Goal: Find specific page/section: Find specific page/section

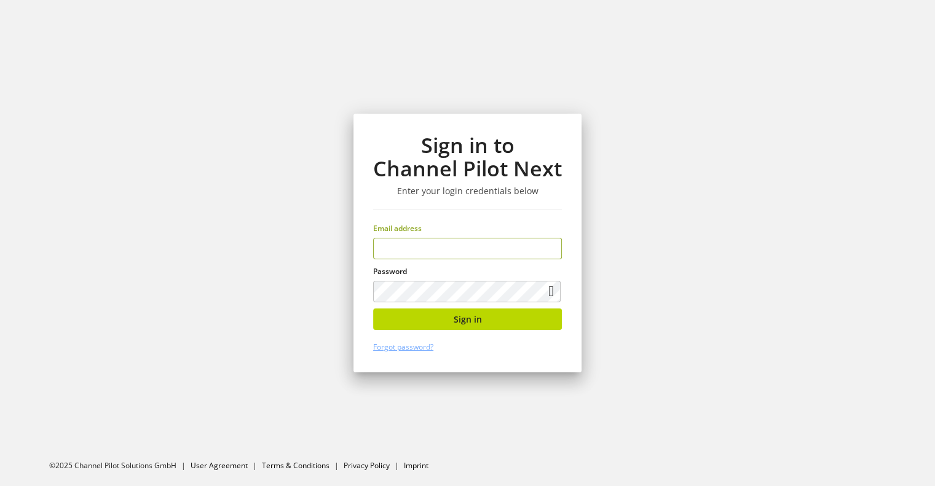
type input "**********"
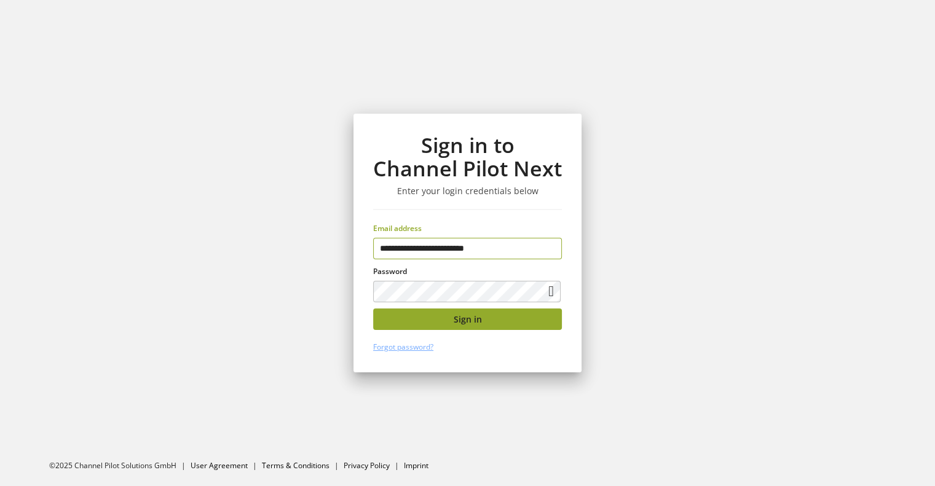
click at [468, 314] on span "Sign in" at bounding box center [468, 319] width 28 height 13
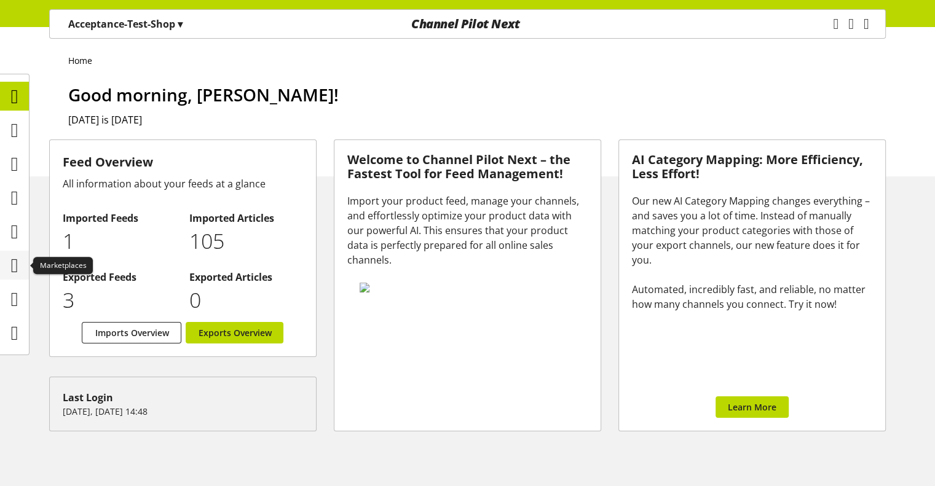
click at [0, 275] on div at bounding box center [14, 265] width 29 height 29
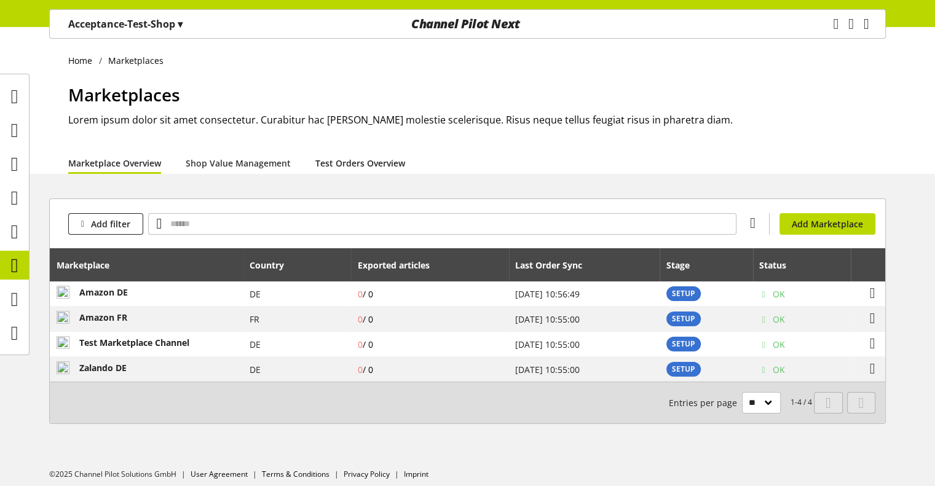
click at [361, 167] on link "Test Orders Overview" at bounding box center [360, 163] width 90 height 13
select select "********"
click at [246, 170] on link "Shop Value Management" at bounding box center [238, 163] width 105 height 13
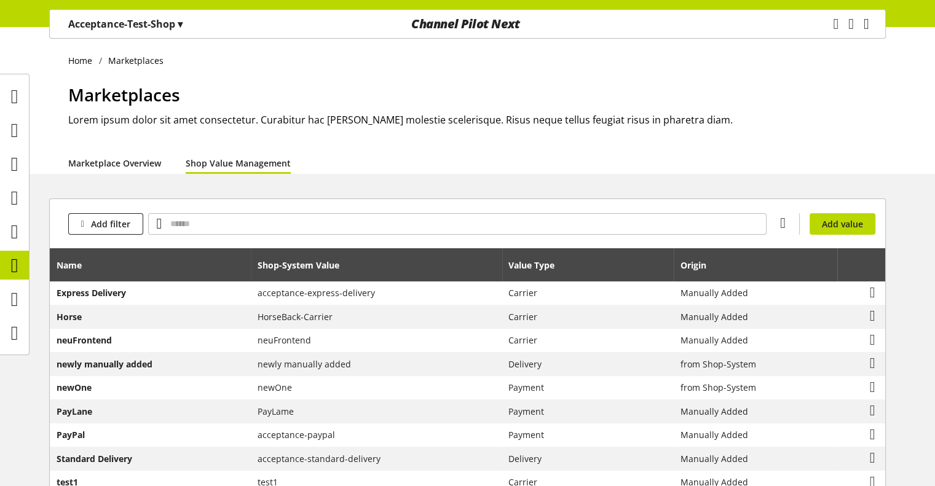
click at [114, 157] on link "Marketplace Overview" at bounding box center [114, 163] width 93 height 13
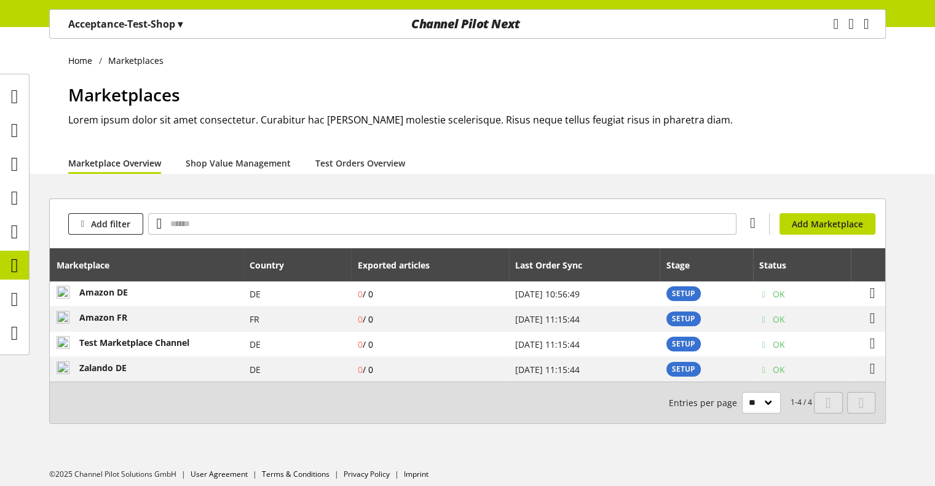
click at [281, 52] on div "Home Marketplaces" at bounding box center [476, 59] width 817 height 15
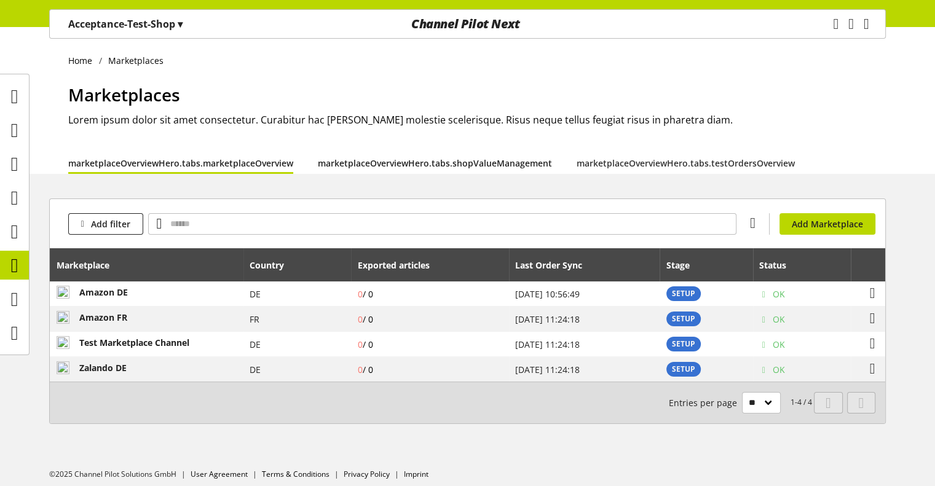
click at [329, 168] on link "marketplaceOverviewHero.tabs.shopValueManagement" at bounding box center [435, 163] width 234 height 13
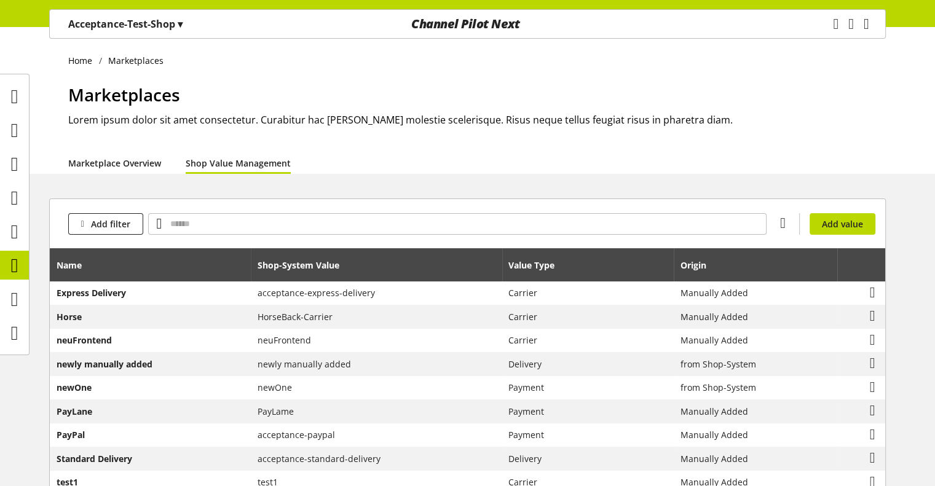
click at [144, 167] on link "Marketplace Overview" at bounding box center [114, 163] width 93 height 13
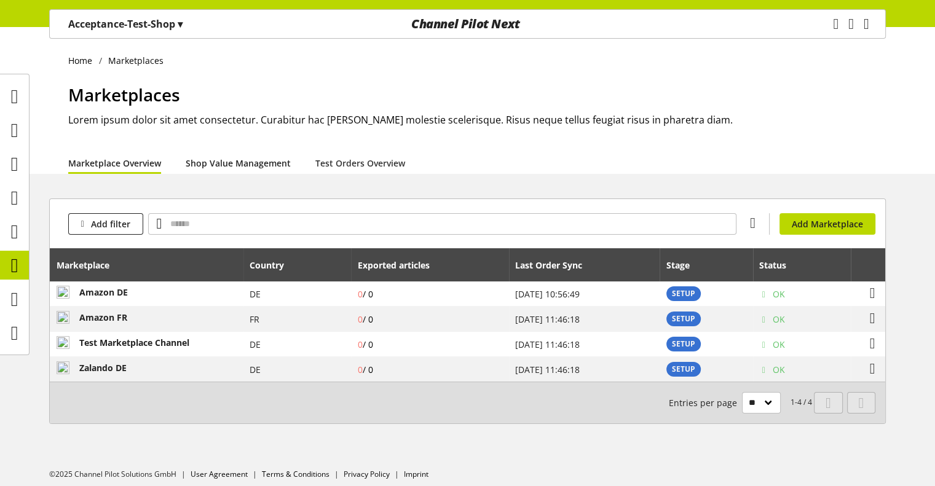
click at [218, 157] on link "Shop Value Management" at bounding box center [238, 163] width 105 height 13
click at [237, 165] on link "Shop Value Management" at bounding box center [238, 163] width 105 height 13
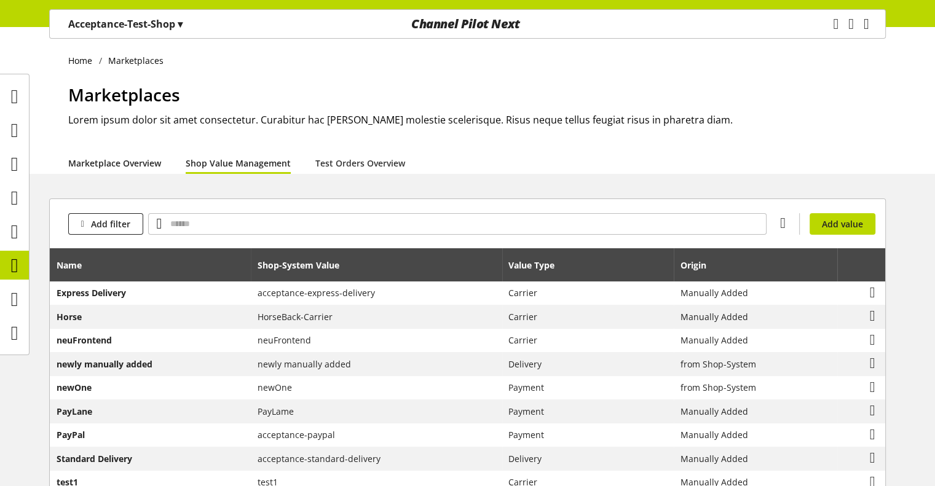
click at [152, 161] on link "Marketplace Overview" at bounding box center [114, 163] width 93 height 13
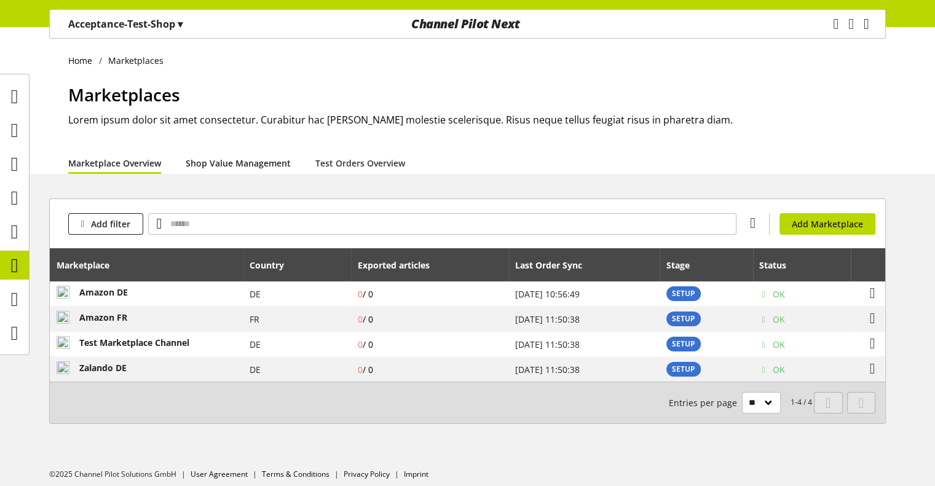
click at [219, 157] on link "Shop Value Management" at bounding box center [238, 163] width 105 height 13
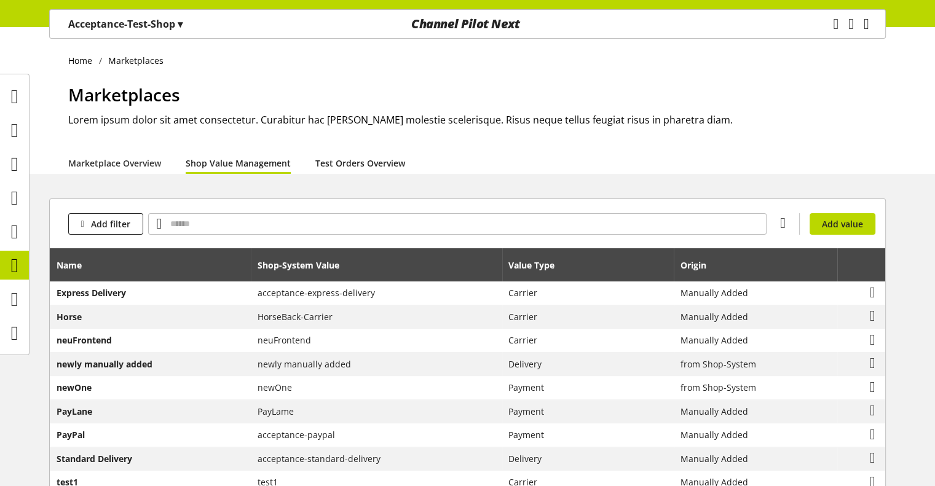
click at [367, 160] on link "Test Orders Overview" at bounding box center [360, 163] width 90 height 13
select select "********"
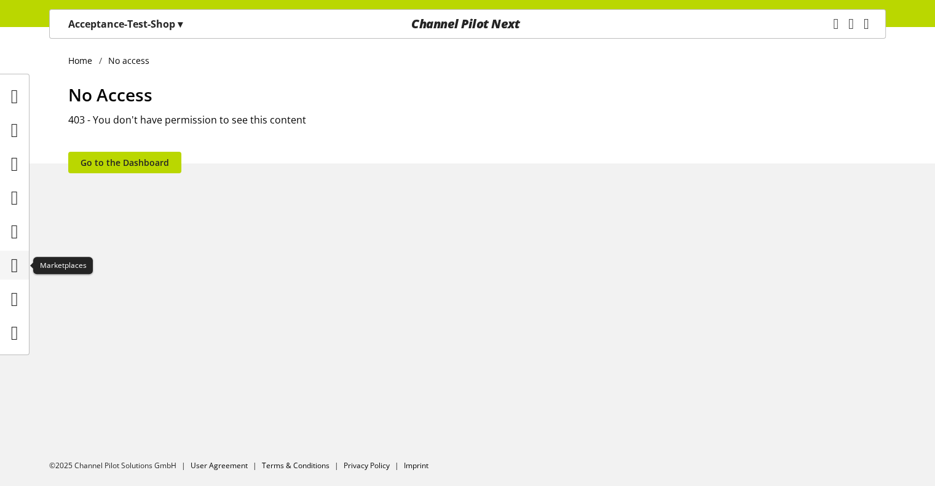
click at [1, 269] on div at bounding box center [14, 265] width 29 height 29
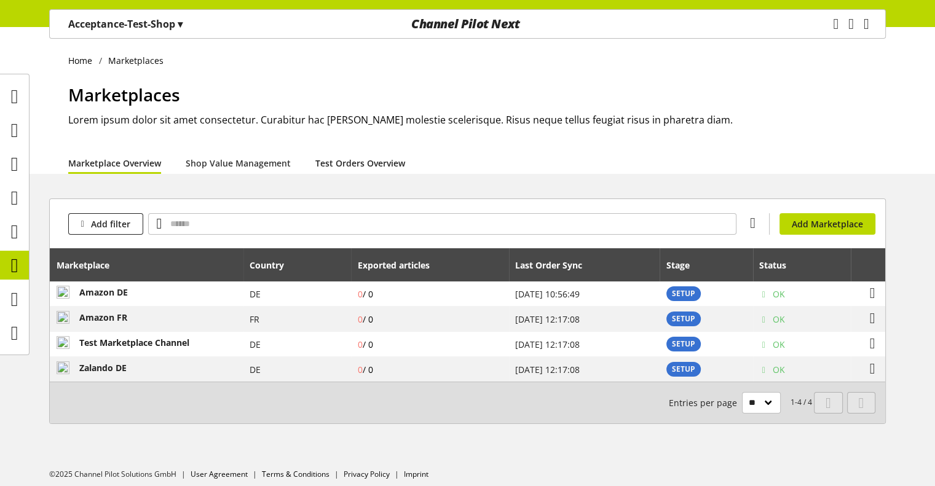
click at [366, 167] on link "Test Orders Overview" at bounding box center [360, 163] width 90 height 13
select select "********"
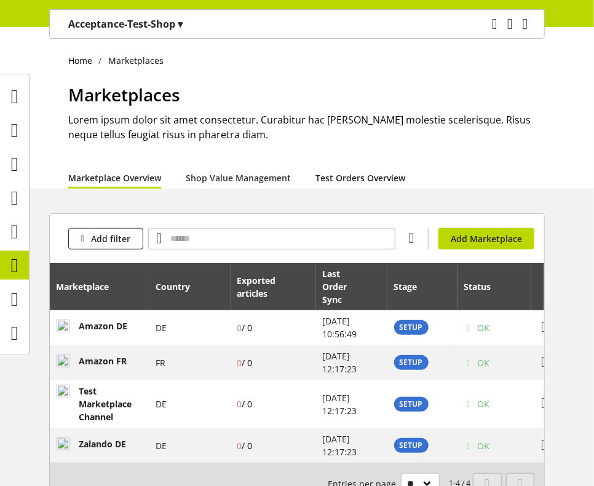
click at [357, 179] on link "Test Orders Overview" at bounding box center [360, 177] width 90 height 13
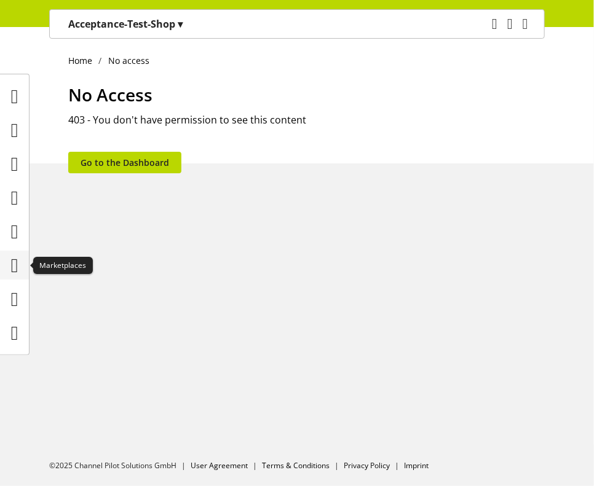
click at [16, 258] on icon at bounding box center [14, 265] width 7 height 25
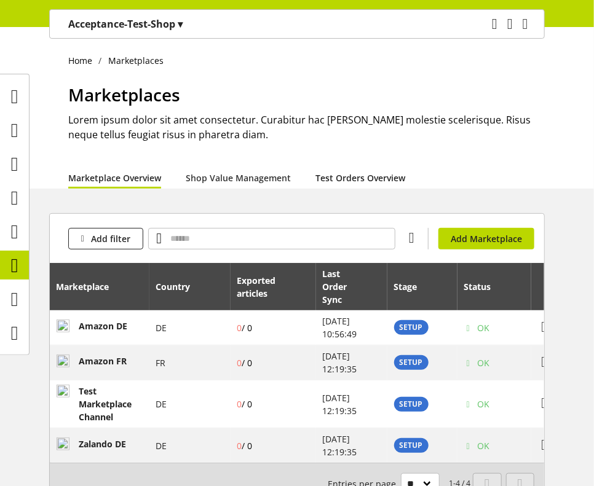
click at [334, 176] on link "Test Orders Overview" at bounding box center [360, 177] width 90 height 13
select select "********"
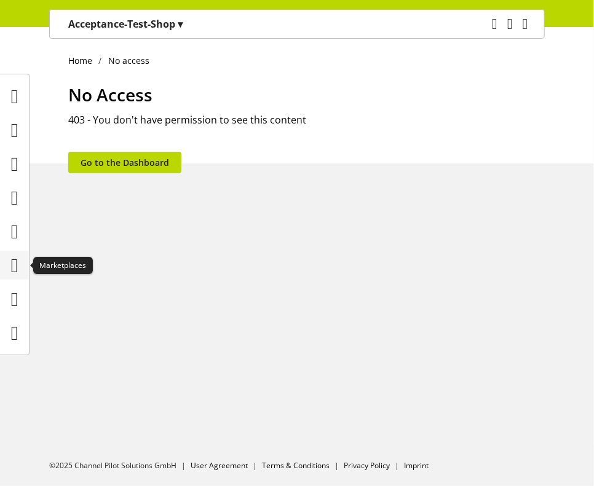
click at [14, 262] on icon at bounding box center [14, 265] width 7 height 25
click at [18, 260] on icon at bounding box center [14, 265] width 7 height 25
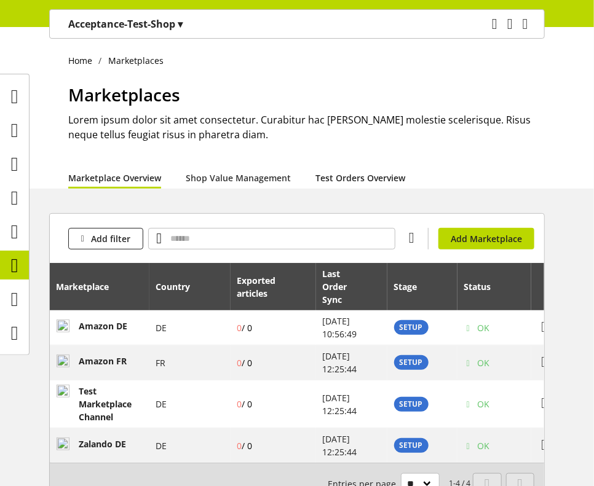
click at [378, 181] on link "Test Orders Overview" at bounding box center [360, 177] width 90 height 13
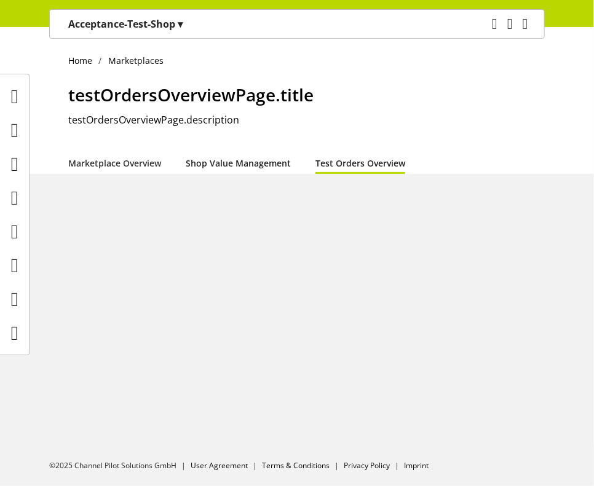
click at [222, 163] on link "Shop Value Management" at bounding box center [238, 163] width 105 height 13
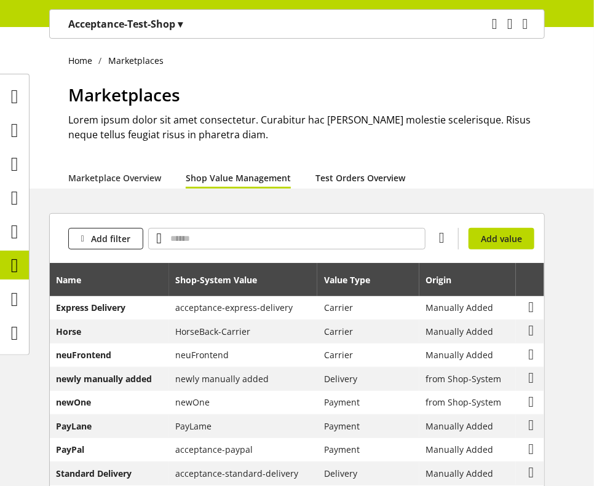
click at [348, 177] on link "Test Orders Overview" at bounding box center [360, 177] width 90 height 13
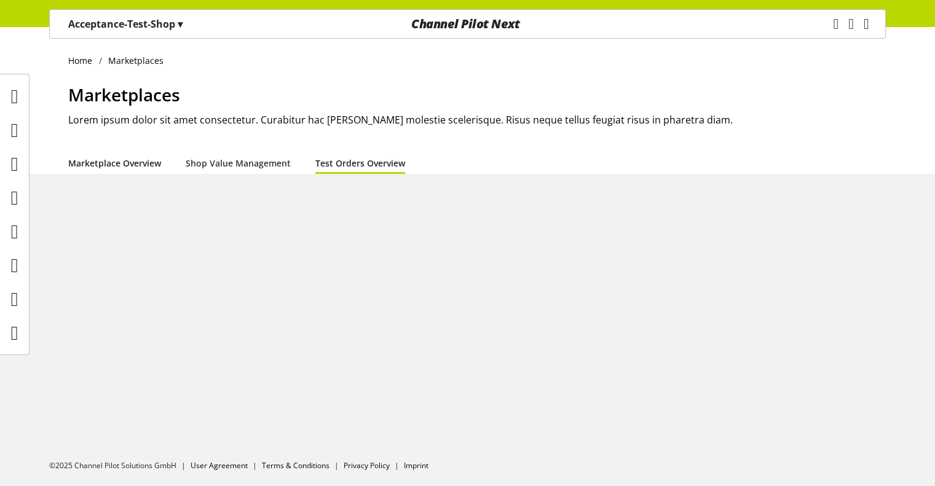
click at [151, 164] on link "Marketplace Overview" at bounding box center [114, 163] width 93 height 13
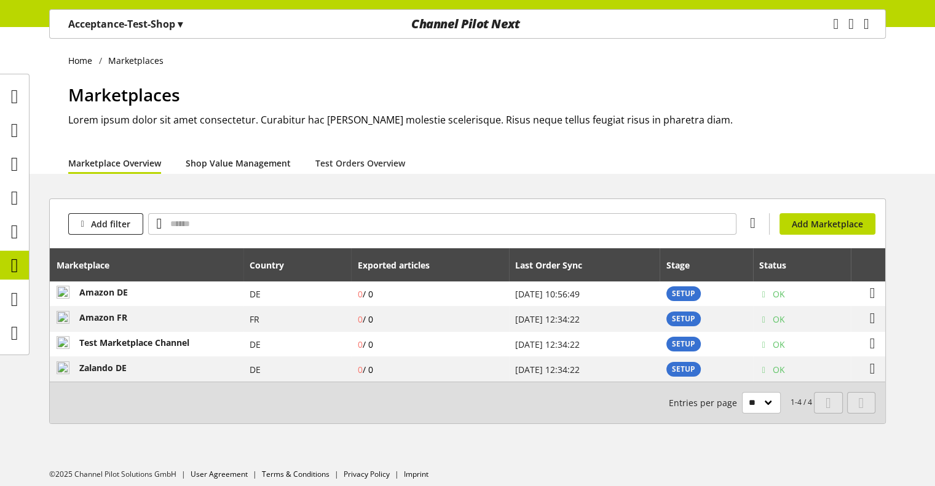
click at [219, 157] on link "Shop Value Management" at bounding box center [238, 163] width 105 height 13
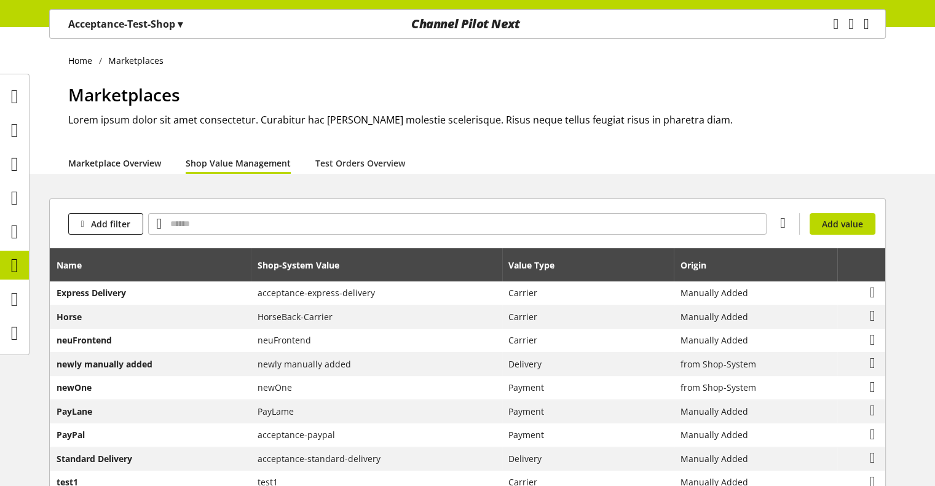
click at [130, 165] on link "Marketplace Overview" at bounding box center [114, 163] width 93 height 13
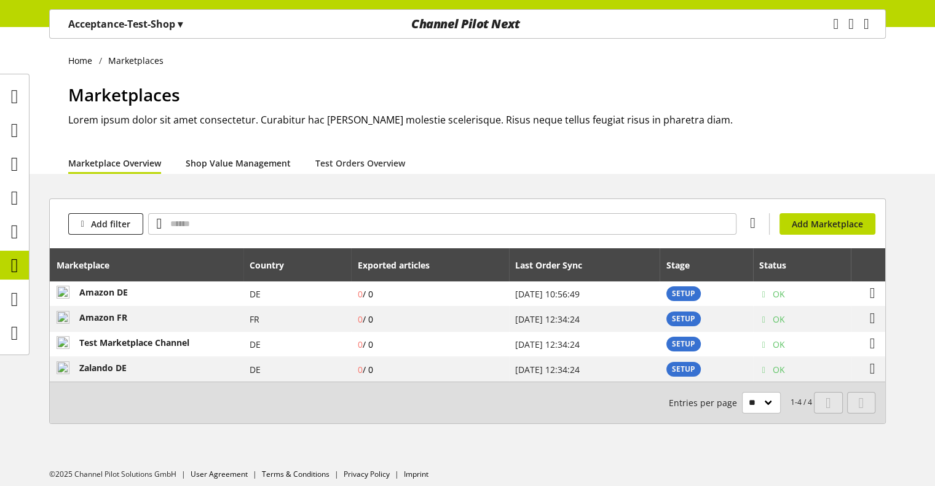
click at [234, 168] on link "Shop Value Management" at bounding box center [238, 163] width 105 height 13
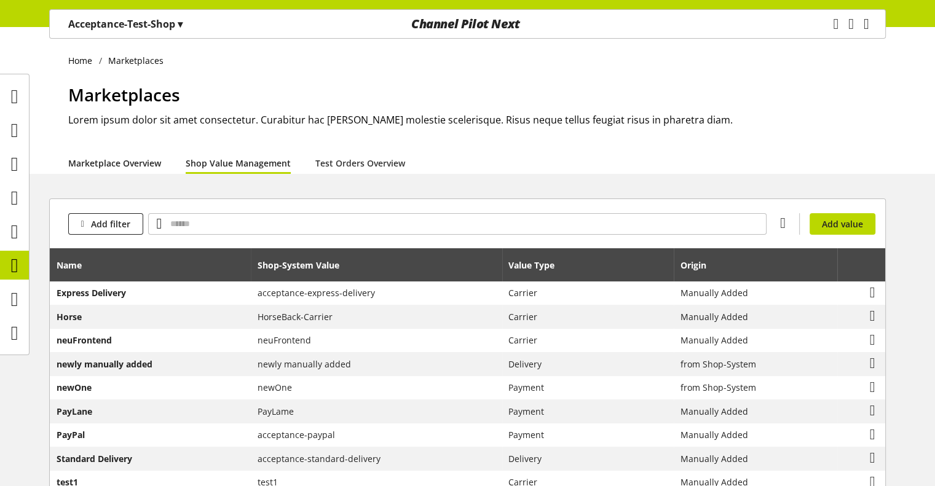
click at [125, 169] on link "Marketplace Overview" at bounding box center [114, 163] width 93 height 13
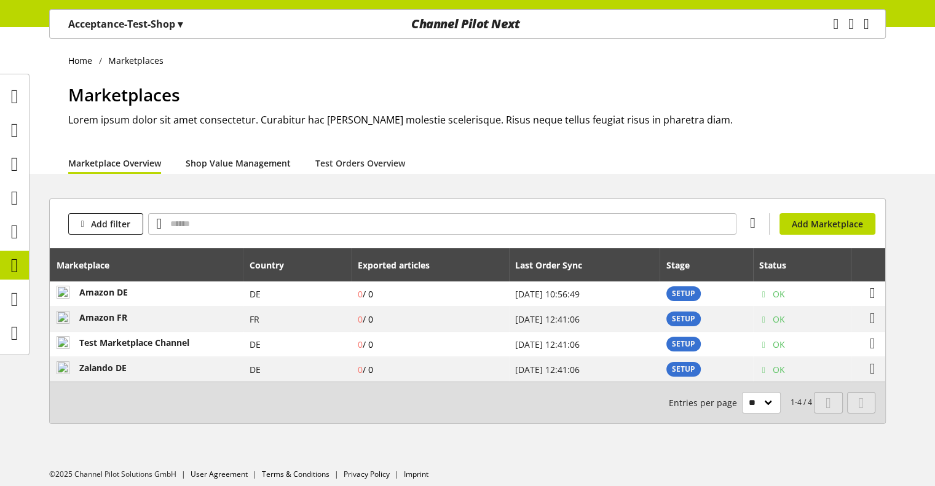
click at [232, 162] on link "Shop Value Management" at bounding box center [238, 163] width 105 height 13
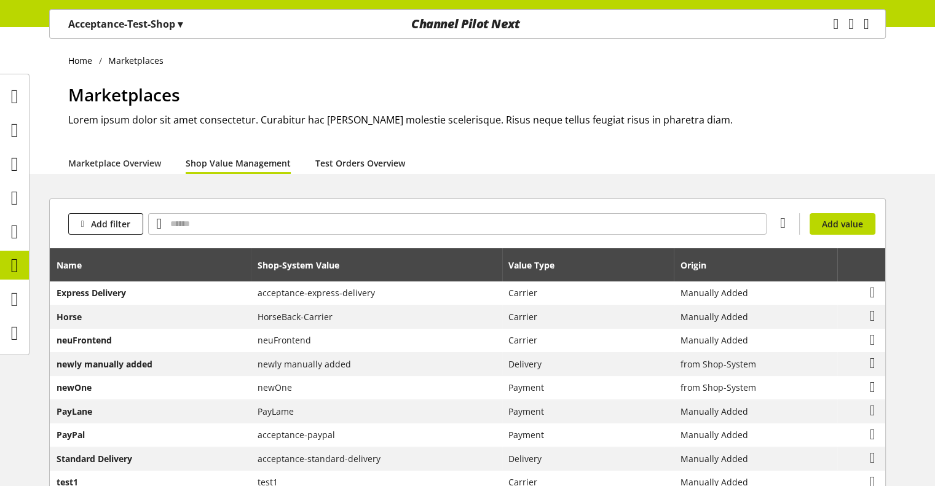
click at [354, 157] on link "Test Orders Overview" at bounding box center [360, 163] width 90 height 13
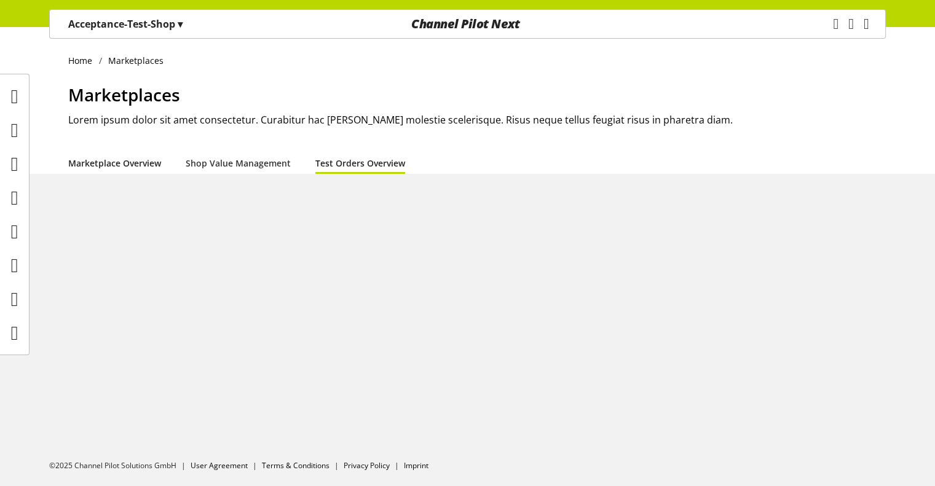
click at [120, 157] on link "Marketplace Overview" at bounding box center [114, 163] width 93 height 13
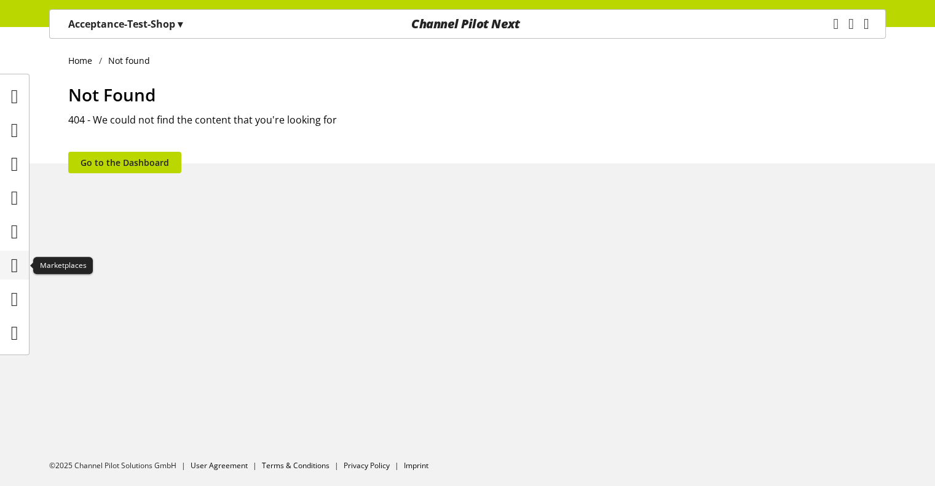
click at [14, 279] on div at bounding box center [14, 265] width 29 height 29
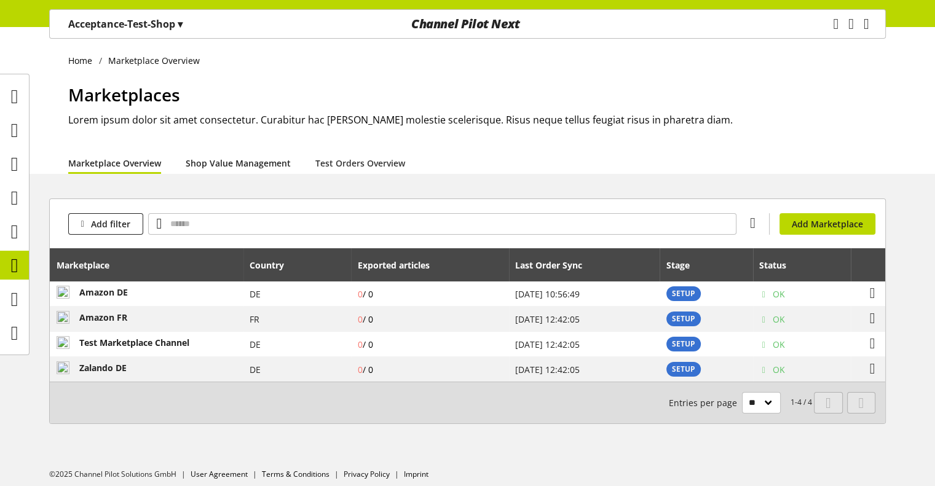
click at [226, 168] on link "Shop Value Management" at bounding box center [238, 163] width 105 height 13
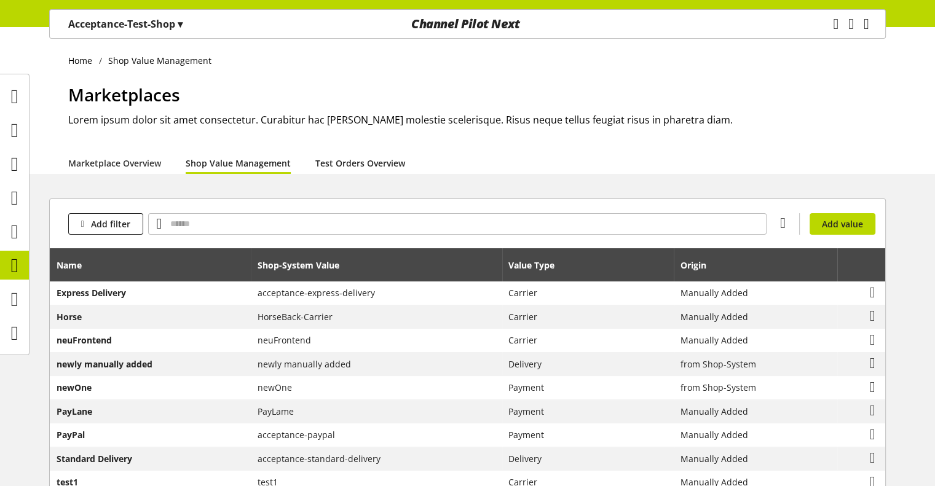
click at [354, 168] on link "Test Orders Overview" at bounding box center [360, 163] width 90 height 13
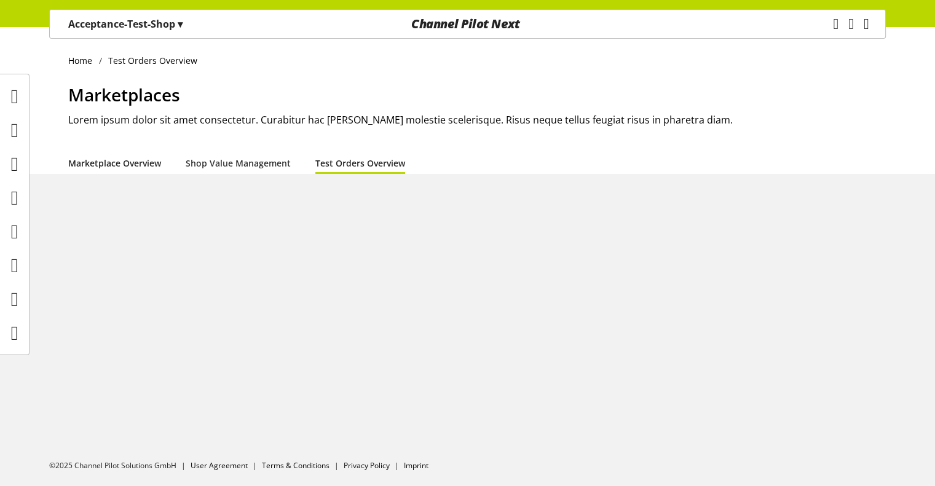
click at [148, 167] on link "Marketplace Overview" at bounding box center [114, 163] width 93 height 13
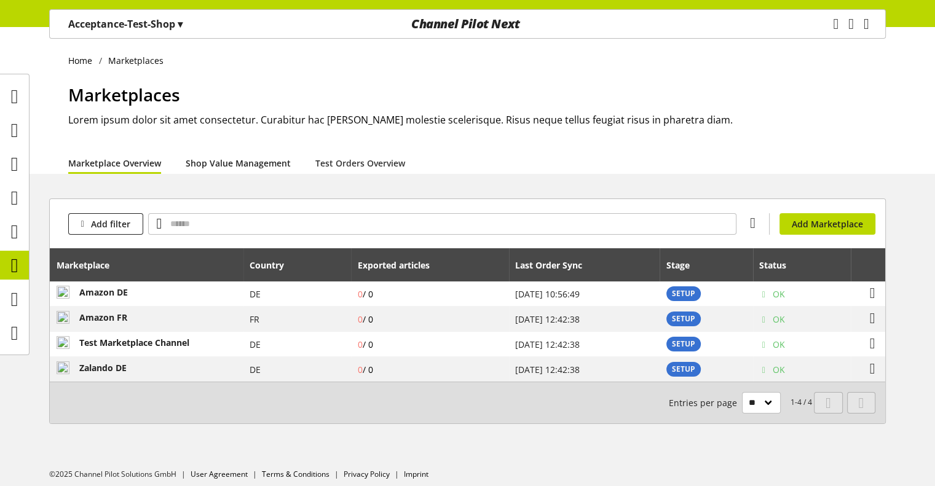
click at [235, 157] on link "Shop Value Management" at bounding box center [238, 163] width 105 height 13
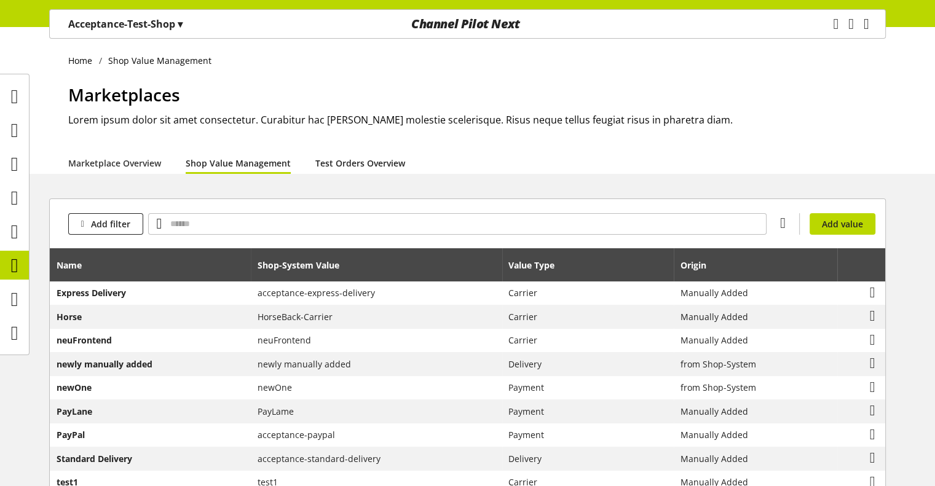
click at [338, 164] on link "Test Orders Overview" at bounding box center [360, 163] width 90 height 13
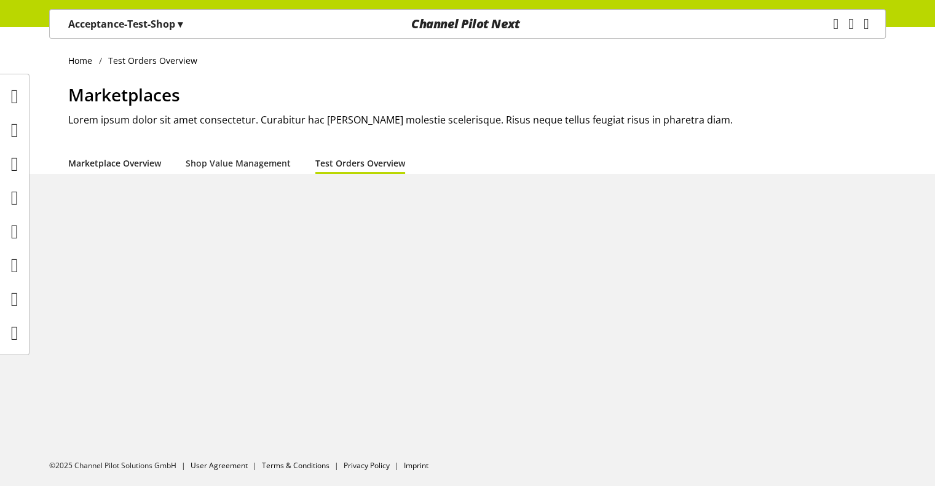
click at [138, 168] on link "Marketplace Overview" at bounding box center [114, 163] width 93 height 13
